Goal: Transaction & Acquisition: Purchase product/service

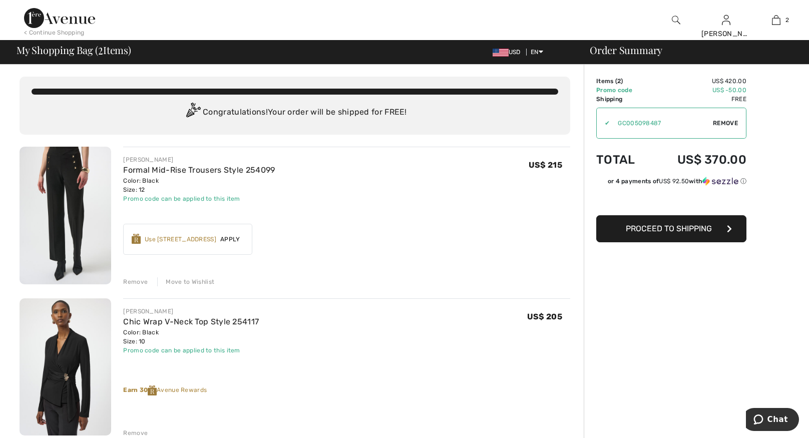
click at [208, 283] on div "Move to Wishlist" at bounding box center [185, 281] width 57 height 9
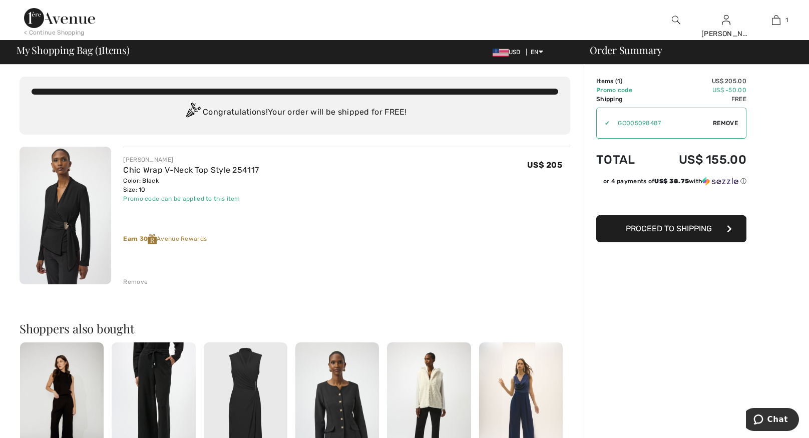
click at [633, 233] on span "Proceed to Shipping" at bounding box center [669, 229] width 86 height 10
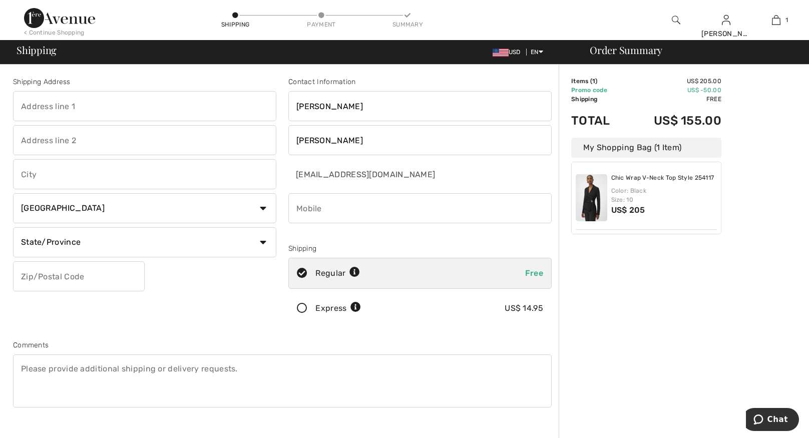
click at [223, 114] on input "text" at bounding box center [144, 106] width 263 height 30
type input "[STREET_ADDRESS]"
type input "[GEOGRAPHIC_DATA]"
select select "US"
select select "NY"
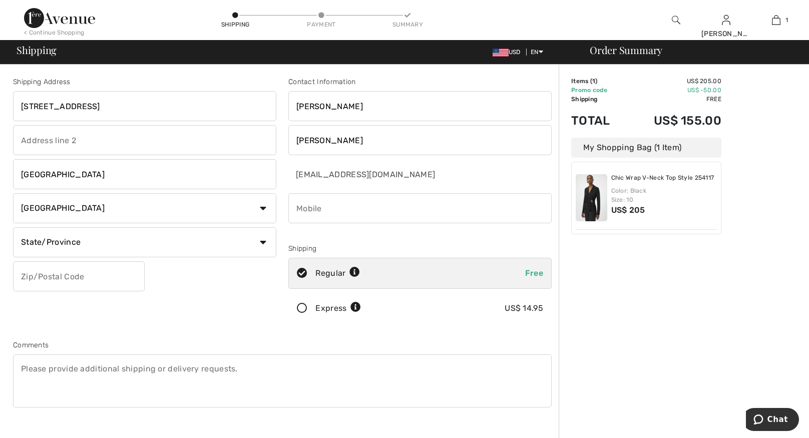
type input "14617"
type input "5857046408"
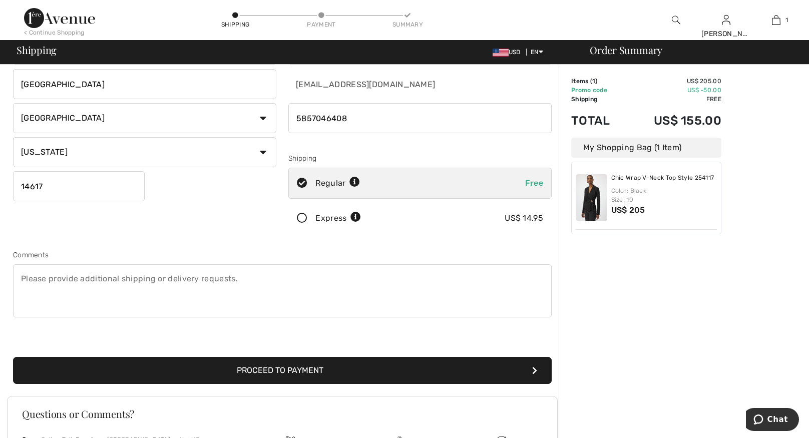
scroll to position [92, 0]
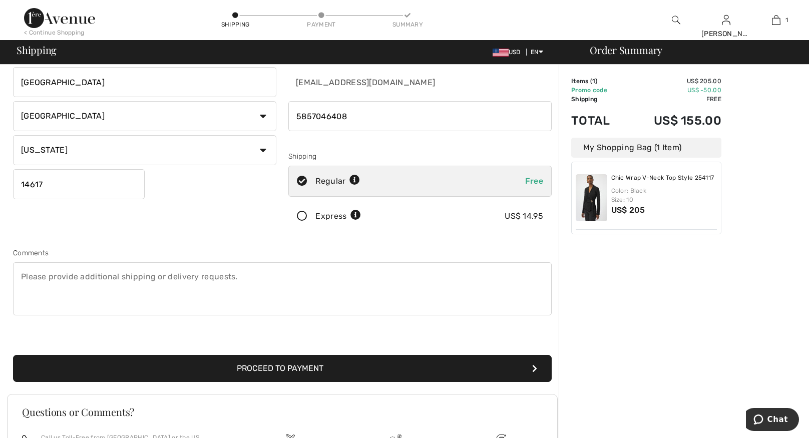
click at [445, 365] on button "Proceed to Payment" at bounding box center [282, 368] width 539 height 27
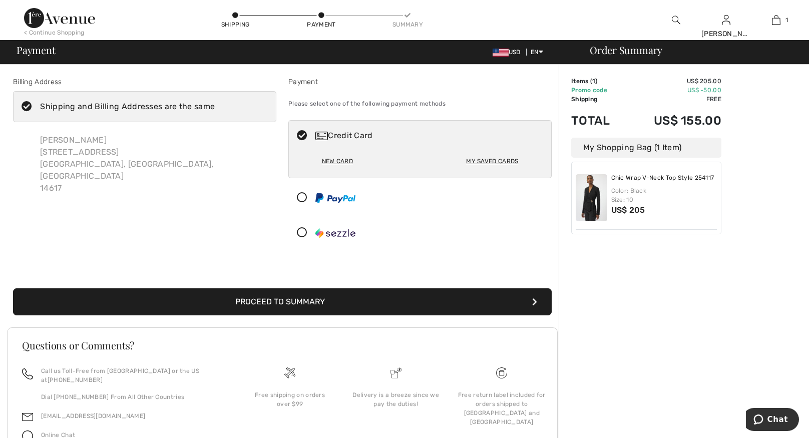
click at [436, 301] on button "Proceed to Summary" at bounding box center [282, 301] width 539 height 27
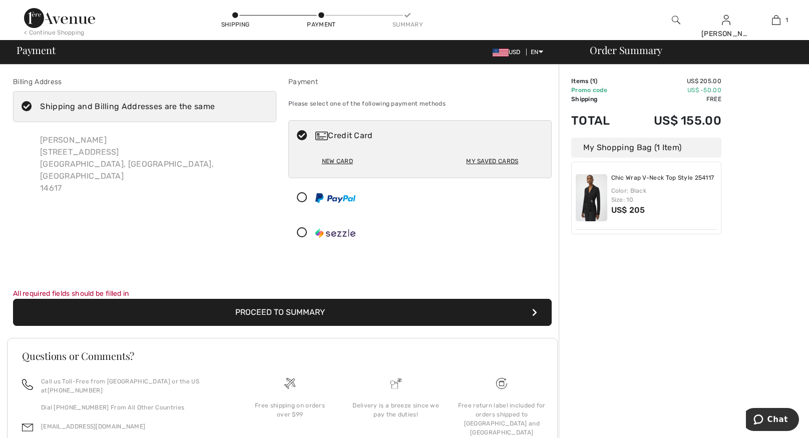
click at [339, 159] on div "New Card" at bounding box center [337, 161] width 31 height 17
radio input "true"
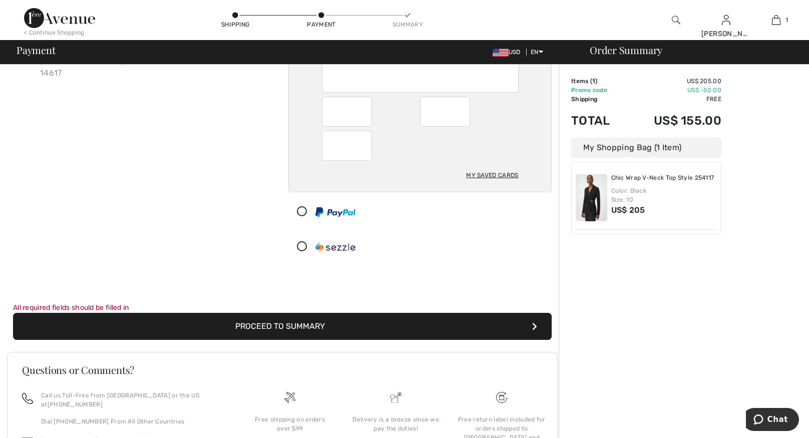
scroll to position [116, 0]
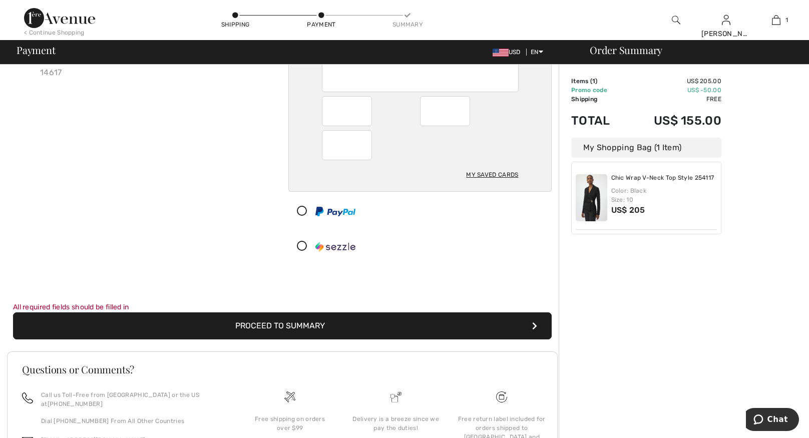
click at [492, 322] on button "Proceed to Summary" at bounding box center [282, 325] width 539 height 27
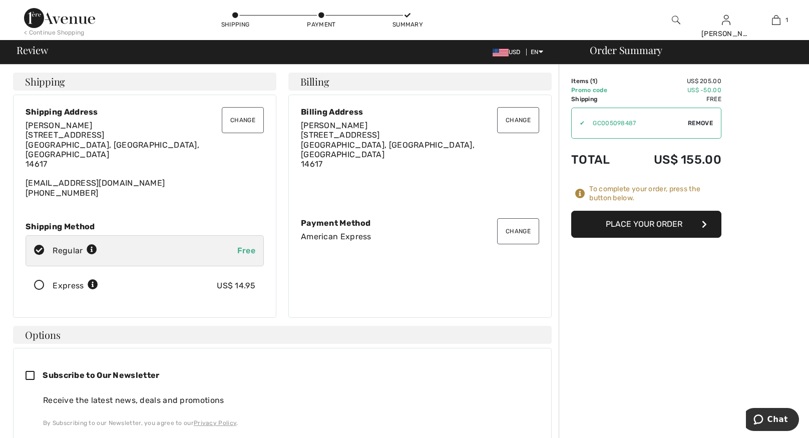
click at [620, 225] on button "Place Your Order" at bounding box center [646, 224] width 150 height 27
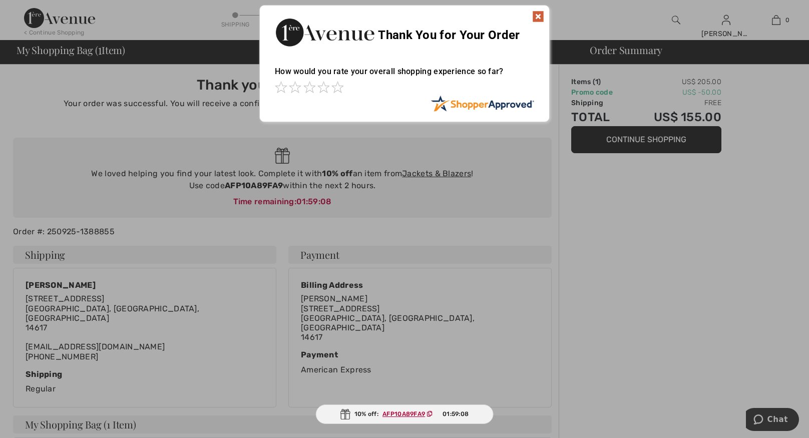
click at [539, 15] on img at bounding box center [538, 17] width 12 height 12
